Goal: Navigation & Orientation: Find specific page/section

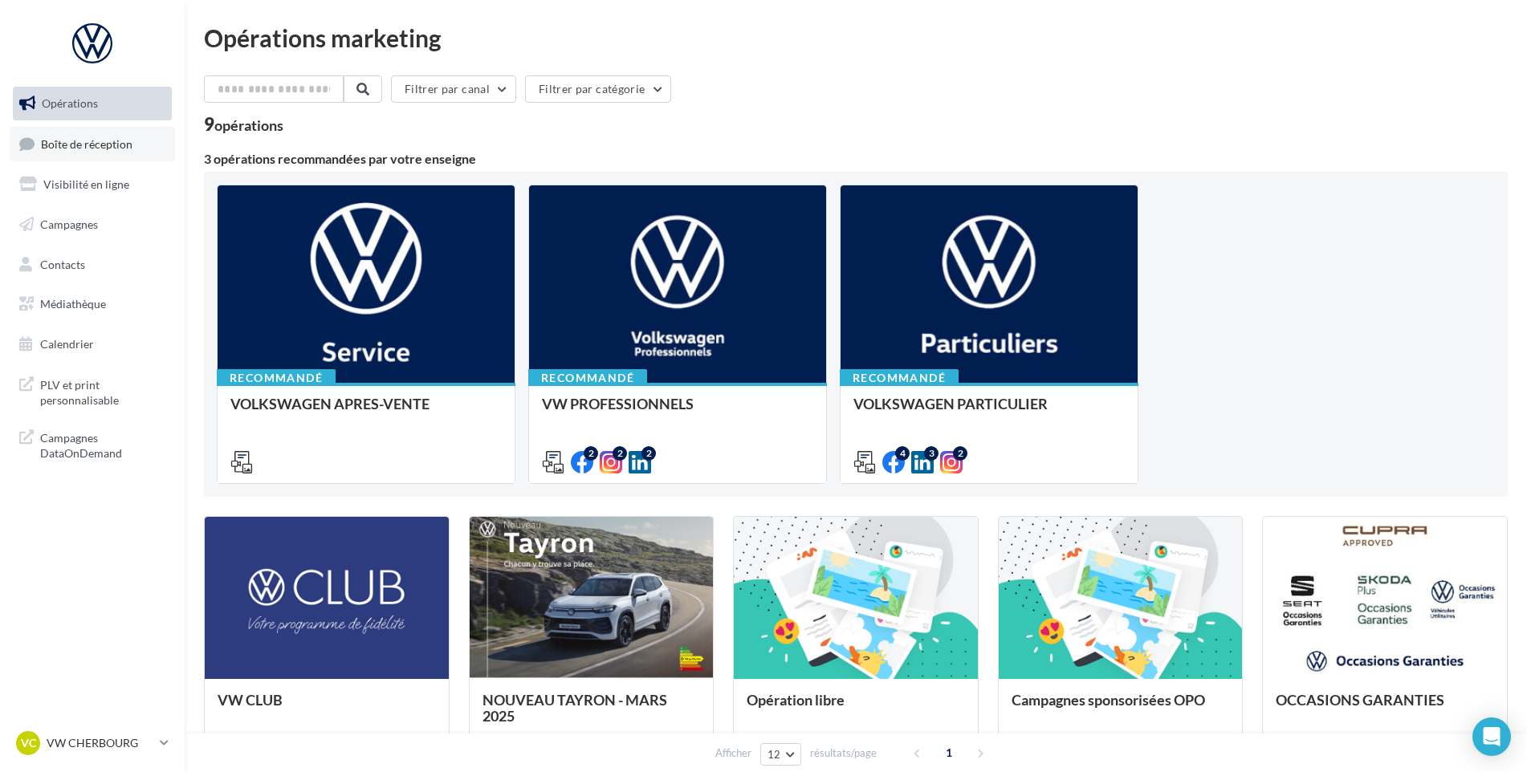
click at [73, 131] on link "Boîte de réception" at bounding box center [92, 144] width 165 height 35
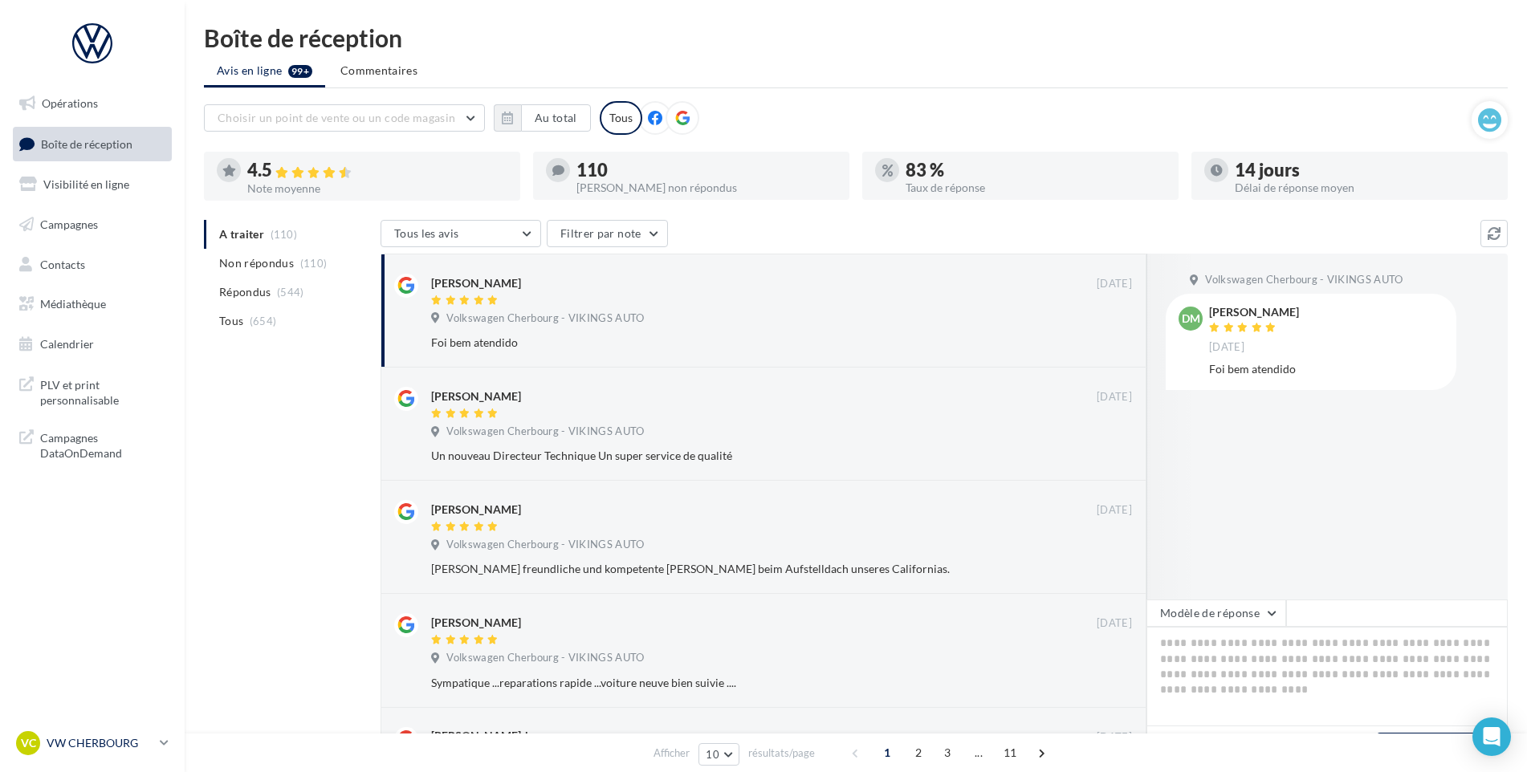
click at [78, 750] on p "VW CHERBOURG" at bounding box center [100, 743] width 107 height 16
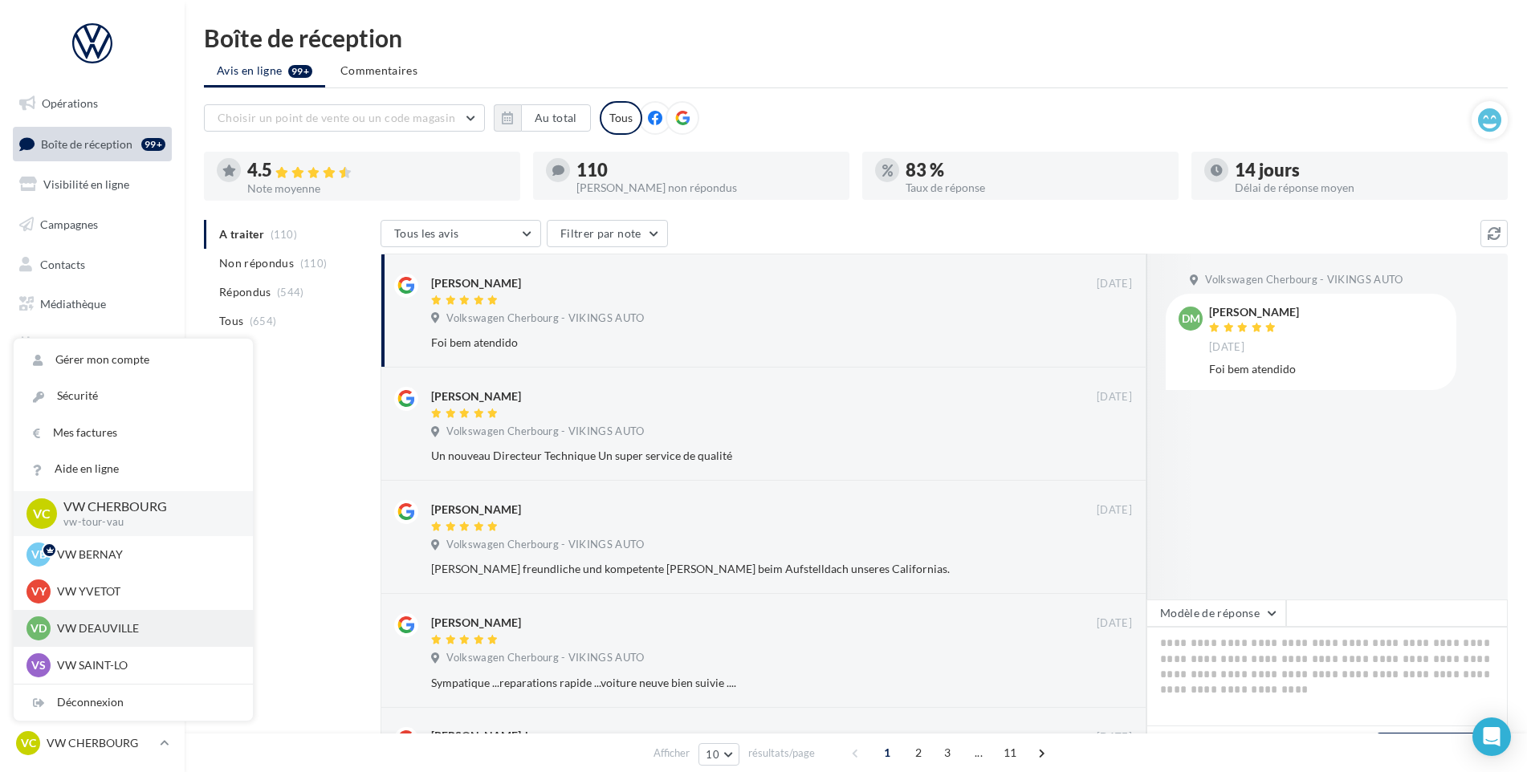
click at [129, 636] on p "VW DEAUVILLE" at bounding box center [145, 628] width 177 height 16
